Goal: Task Accomplishment & Management: Manage account settings

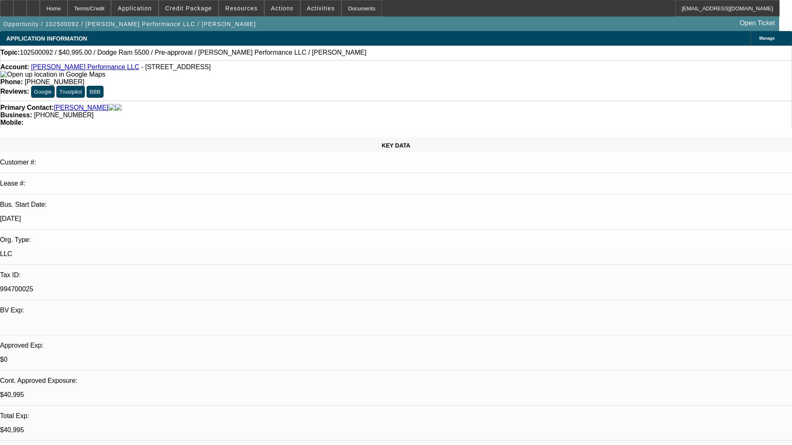
select select "0"
select select "2"
select select "0.1"
select select "4"
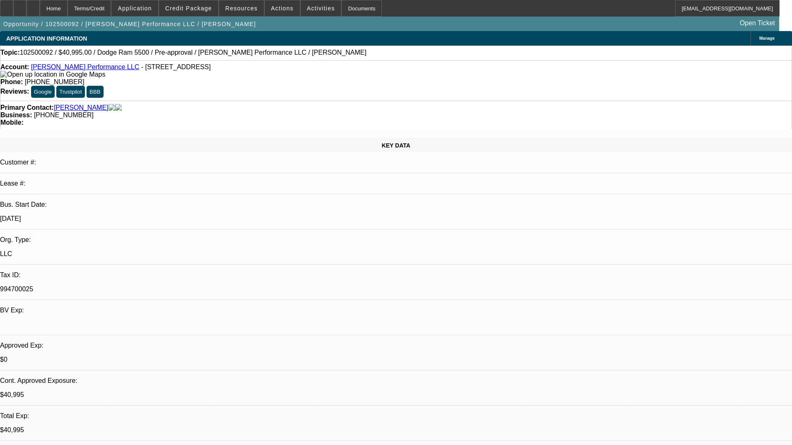
select select "0"
select select "2"
select select "0.1"
select select "4"
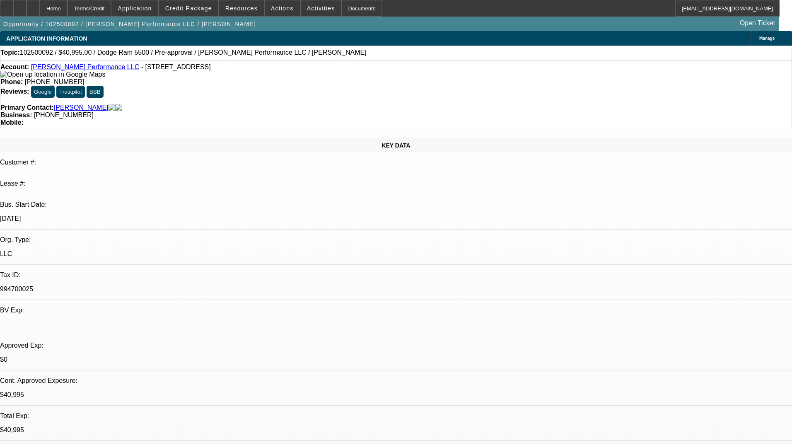
select select "0"
select select "2"
select select "0.1"
select select "4"
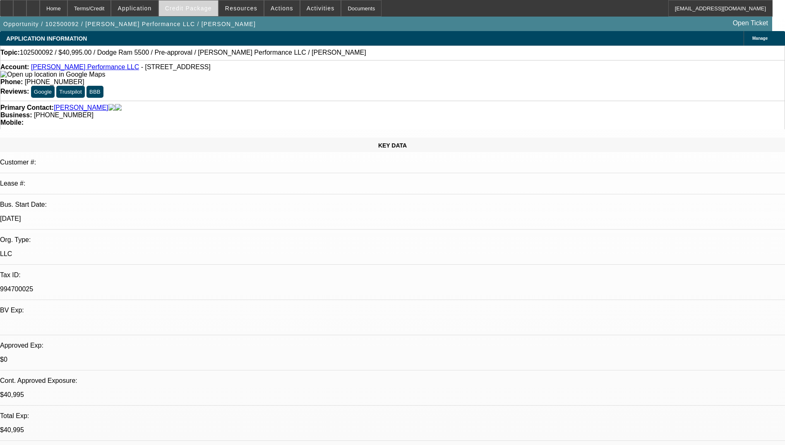
click at [196, 10] on span "Credit Package" at bounding box center [188, 8] width 47 height 7
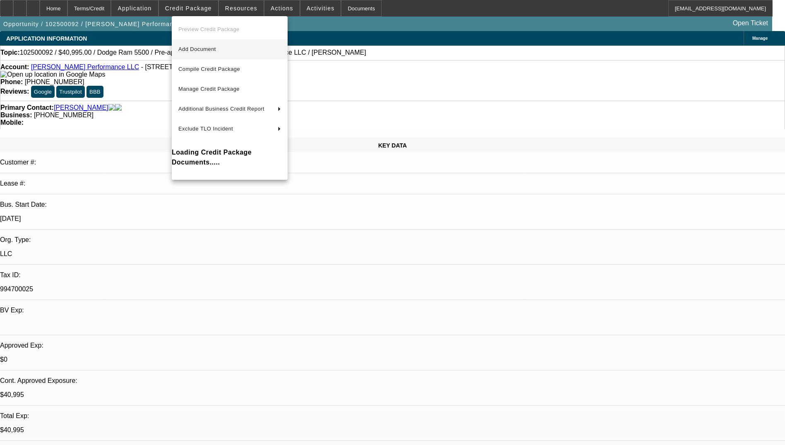
click at [223, 48] on span "Add Document" at bounding box center [229, 49] width 103 height 10
